Goal: Find specific page/section: Find specific page/section

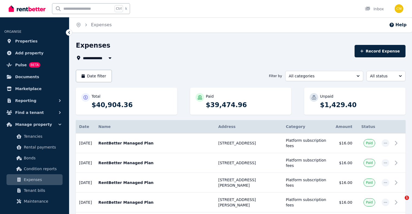
click at [29, 77] on span "Documents" at bounding box center [27, 77] width 24 height 6
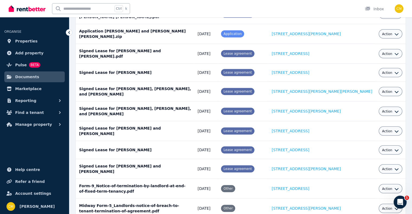
scroll to position [271, 0]
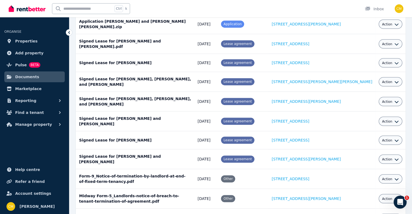
click at [14, 75] on link "Documents" at bounding box center [34, 76] width 60 height 11
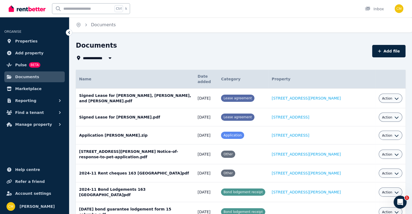
click at [14, 75] on link "Documents" at bounding box center [34, 76] width 60 height 11
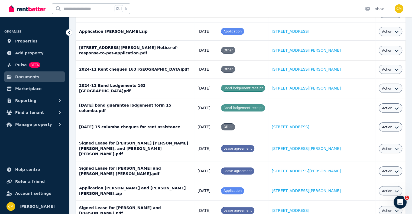
scroll to position [108, 0]
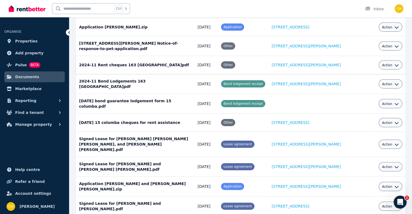
click at [134, 63] on td "2024-11 Rent cheques 163 [GEOGRAPHIC_DATA]pdf Date added: [DATE] Category: Othe…" at bounding box center [135, 65] width 119 height 18
click at [389, 63] on span "Action" at bounding box center [386, 65] width 10 height 4
click at [394, 63] on icon "button" at bounding box center [396, 65] width 4 height 4
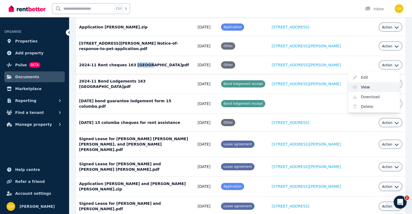
click at [362, 83] on link "View" at bounding box center [373, 87] width 52 height 10
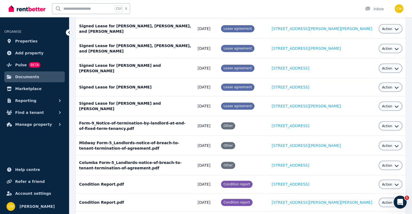
scroll to position [325, 0]
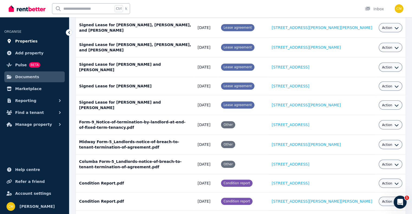
click at [30, 41] on span "Properties" at bounding box center [26, 41] width 22 height 6
